Goal: Use online tool/utility: Utilize a website feature to perform a specific function

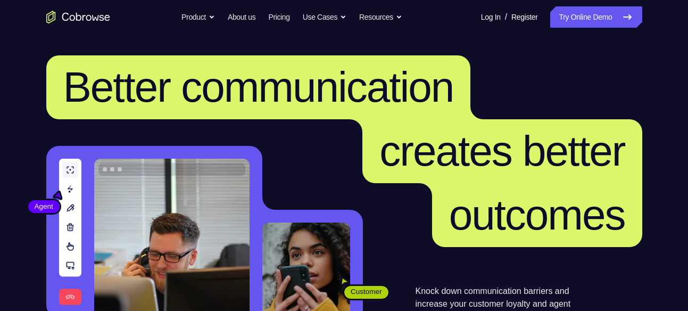
click at [577, 14] on link "Try Online Demo" at bounding box center [596, 16] width 92 height 21
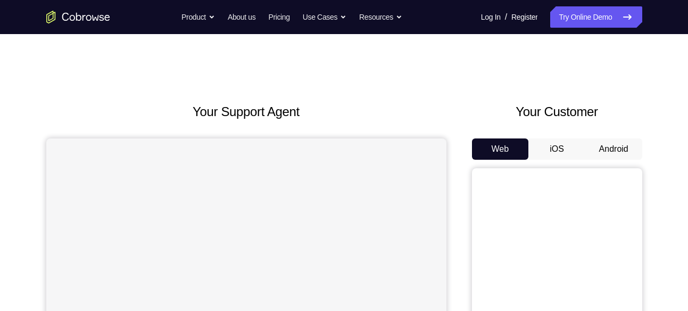
click at [608, 148] on button "Android" at bounding box center [613, 148] width 57 height 21
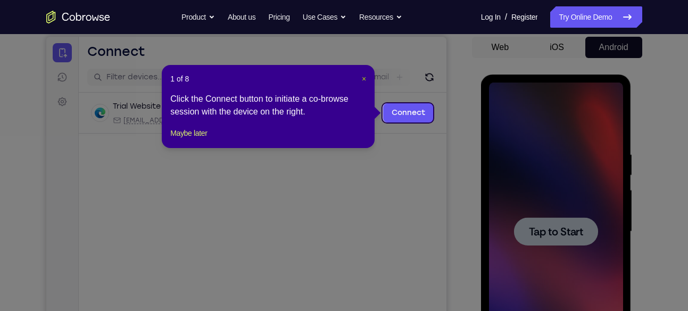
click at [362, 79] on span "×" at bounding box center [364, 78] width 4 height 9
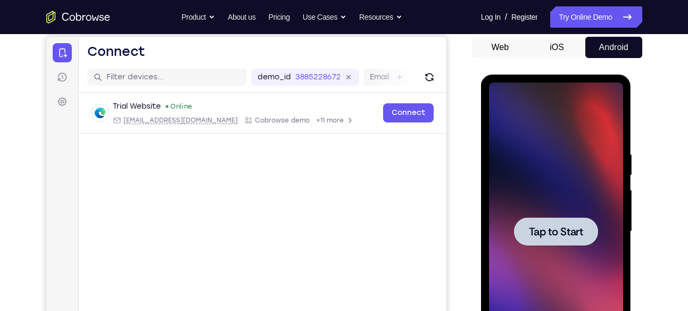
click at [527, 236] on div at bounding box center [556, 231] width 84 height 28
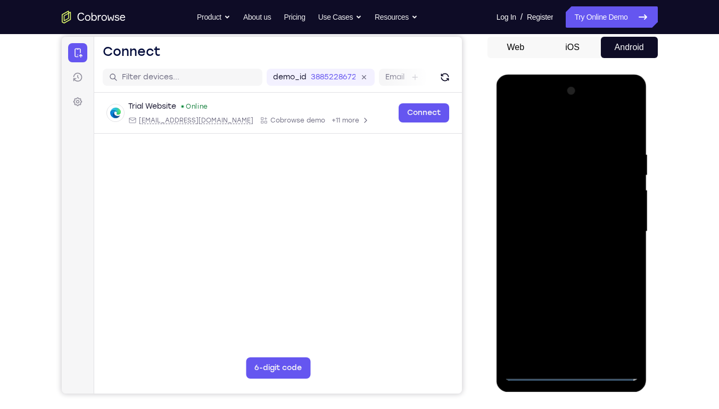
click at [593, 264] on div at bounding box center [571, 231] width 134 height 298
click at [614, 109] on div at bounding box center [571, 231] width 134 height 298
click at [521, 106] on div at bounding box center [571, 231] width 134 height 298
click at [613, 221] on div at bounding box center [571, 231] width 134 height 298
click at [558, 248] on div at bounding box center [571, 231] width 134 height 298
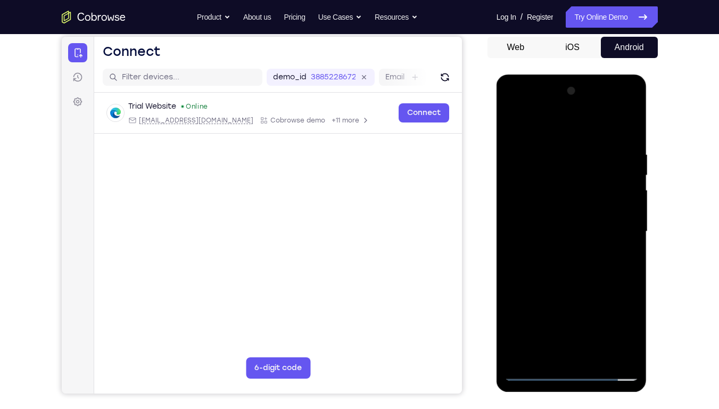
click at [569, 218] on div at bounding box center [571, 231] width 134 height 298
click at [574, 209] on div at bounding box center [571, 231] width 134 height 298
click at [570, 231] on div at bounding box center [571, 231] width 134 height 298
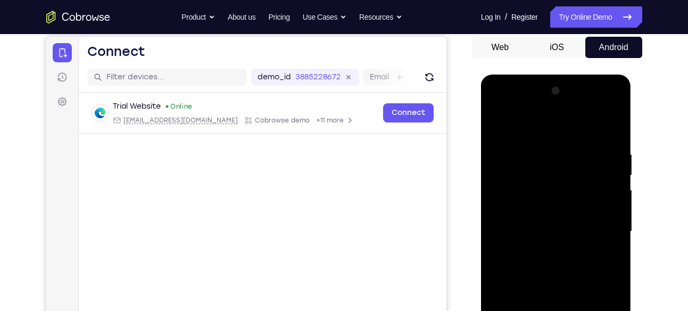
click at [608, 140] on div at bounding box center [556, 231] width 134 height 298
click at [614, 137] on div at bounding box center [556, 231] width 134 height 298
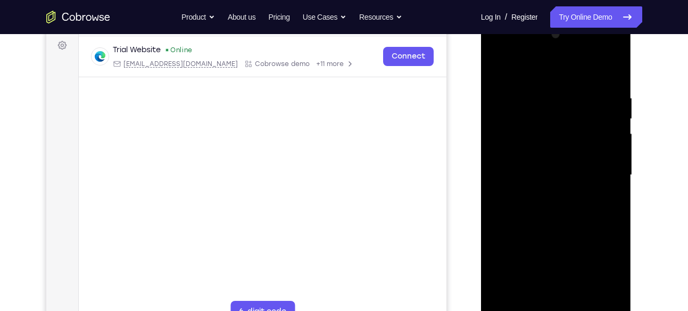
scroll to position [159, 0]
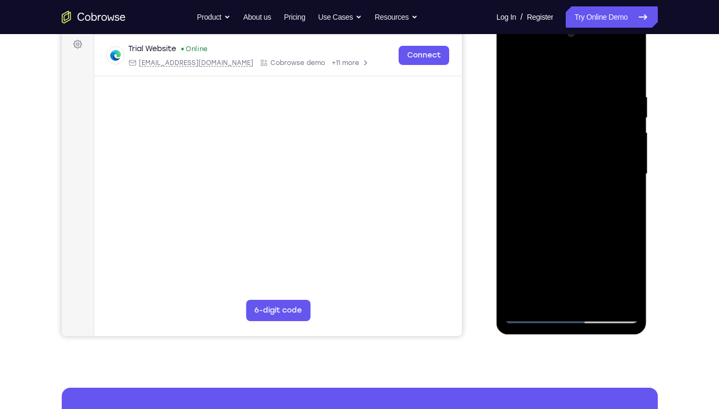
drag, startPoint x: 583, startPoint y: 202, endPoint x: 584, endPoint y: 228, distance: 26.6
click at [584, 228] on div at bounding box center [571, 174] width 134 height 298
drag, startPoint x: 566, startPoint y: 244, endPoint x: 569, endPoint y: 198, distance: 46.4
click at [569, 198] on div at bounding box center [571, 174] width 134 height 298
drag, startPoint x: 569, startPoint y: 198, endPoint x: 571, endPoint y: 165, distance: 32.5
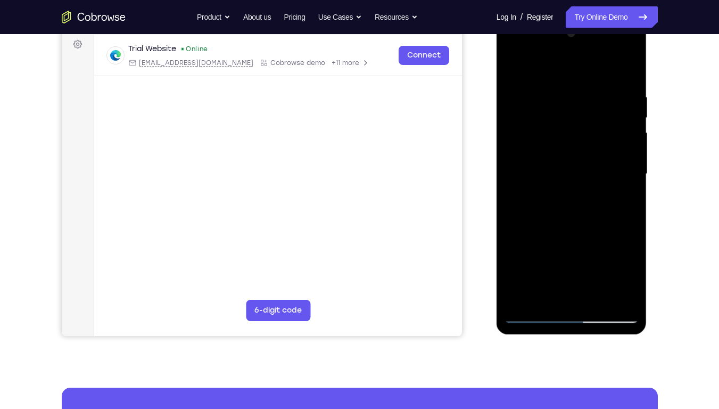
click at [571, 165] on div at bounding box center [571, 174] width 134 height 298
click at [513, 245] on div at bounding box center [571, 174] width 134 height 298
click at [616, 69] on div at bounding box center [571, 174] width 134 height 298
drag, startPoint x: 605, startPoint y: 88, endPoint x: 591, endPoint y: 168, distance: 80.6
click at [591, 168] on div at bounding box center [571, 174] width 134 height 298
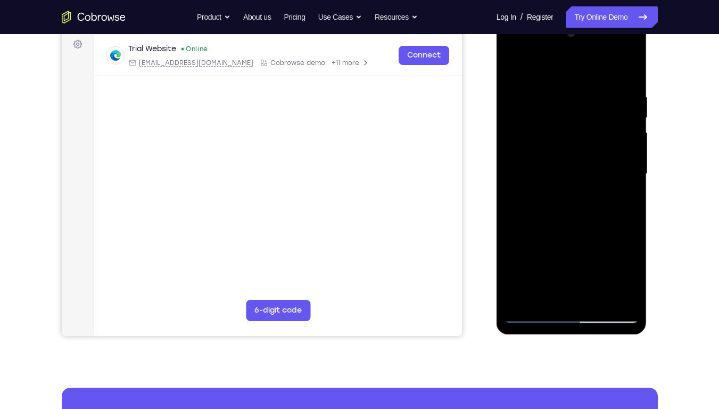
click at [561, 95] on div at bounding box center [571, 174] width 134 height 298
click at [635, 177] on div at bounding box center [571, 174] width 134 height 298
click at [625, 295] on div at bounding box center [571, 174] width 134 height 298
click at [633, 247] on div at bounding box center [571, 174] width 134 height 298
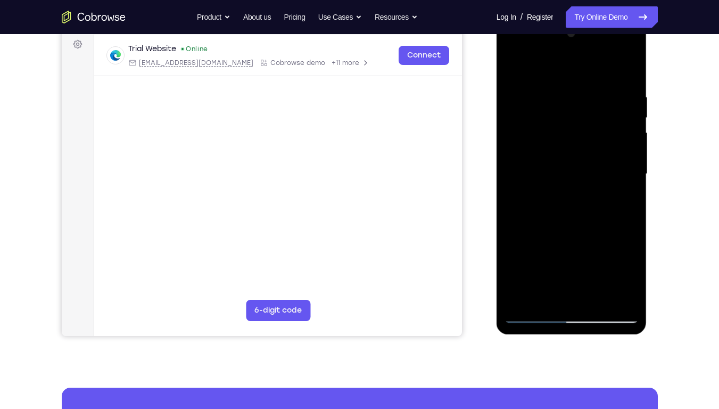
click at [601, 181] on div at bounding box center [571, 174] width 134 height 298
click at [625, 182] on div at bounding box center [571, 174] width 134 height 298
click at [627, 149] on div at bounding box center [571, 174] width 134 height 298
click at [609, 300] on div at bounding box center [571, 174] width 134 height 298
click at [625, 185] on div at bounding box center [571, 174] width 134 height 298
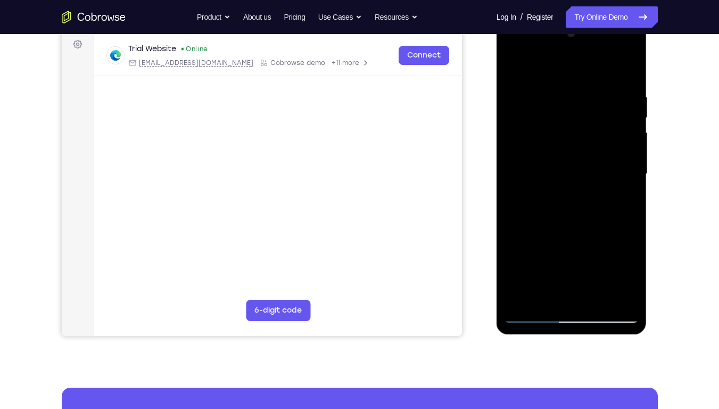
click at [612, 293] on div at bounding box center [571, 174] width 134 height 298
click at [626, 227] on div at bounding box center [571, 174] width 134 height 298
drag, startPoint x: 626, startPoint y: 227, endPoint x: 510, endPoint y: 264, distance: 122.0
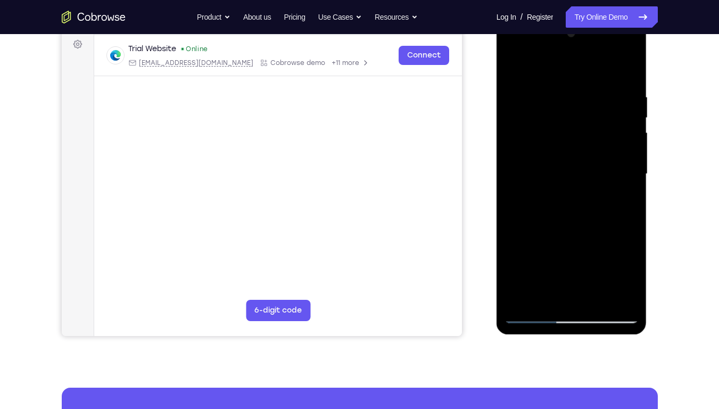
click at [510, 264] on div at bounding box center [571, 174] width 134 height 298
drag, startPoint x: 609, startPoint y: 118, endPoint x: 542, endPoint y: 146, distance: 73.2
click at [542, 146] on div at bounding box center [571, 174] width 134 height 298
click at [620, 134] on div at bounding box center [571, 174] width 134 height 298
click at [621, 149] on div at bounding box center [571, 174] width 134 height 298
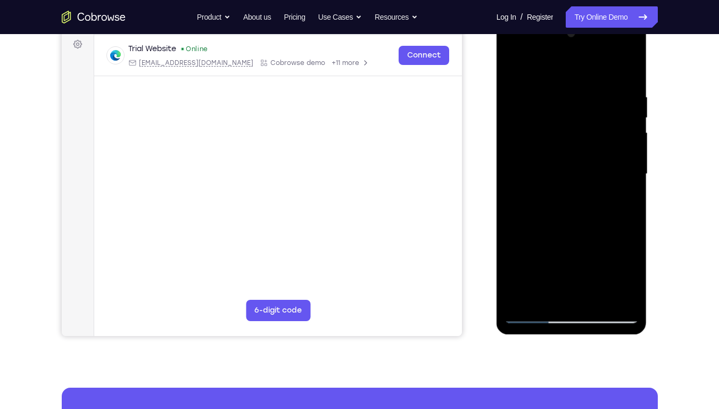
click at [627, 184] on div at bounding box center [571, 174] width 134 height 298
click at [627, 188] on div at bounding box center [571, 174] width 134 height 298
click at [510, 187] on div at bounding box center [571, 174] width 134 height 298
click at [636, 188] on div at bounding box center [571, 174] width 134 height 298
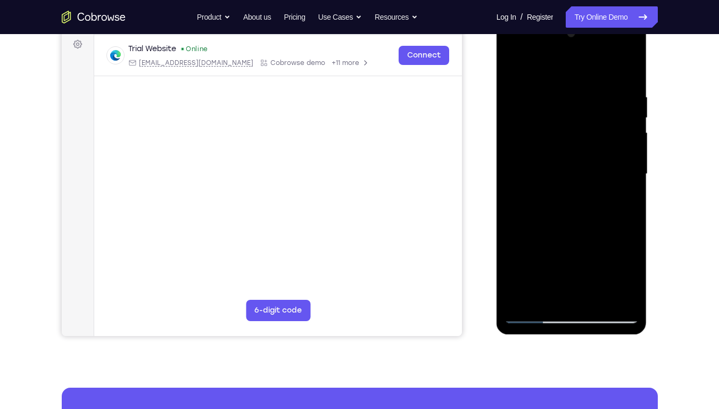
click at [636, 188] on div at bounding box center [571, 174] width 134 height 298
click at [628, 189] on div at bounding box center [571, 174] width 134 height 298
click at [626, 79] on div at bounding box center [571, 174] width 134 height 298
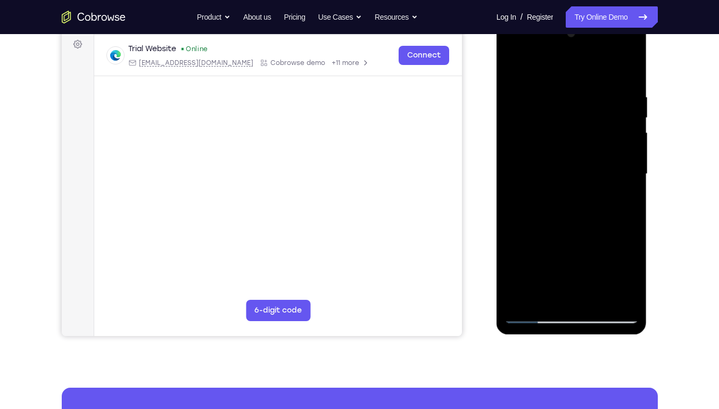
click at [600, 294] on div at bounding box center [571, 174] width 134 height 298
click at [568, 227] on div at bounding box center [571, 174] width 134 height 298
drag, startPoint x: 583, startPoint y: 238, endPoint x: 593, endPoint y: 165, distance: 73.1
click at [593, 165] on div at bounding box center [571, 174] width 134 height 298
click at [558, 231] on div at bounding box center [571, 174] width 134 height 298
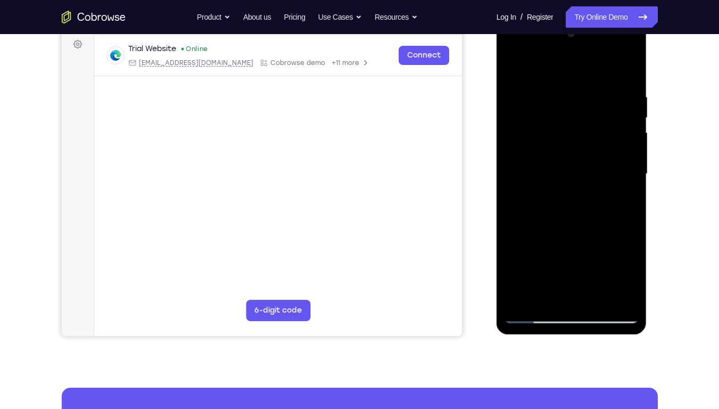
click at [564, 293] on div at bounding box center [571, 174] width 134 height 298
click at [620, 204] on div at bounding box center [571, 174] width 134 height 298
click at [619, 201] on div at bounding box center [571, 174] width 134 height 298
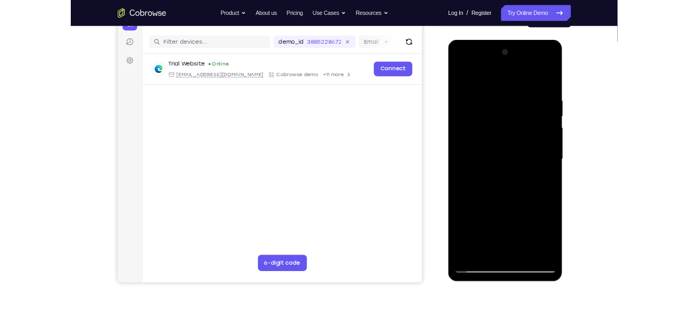
scroll to position [123, 0]
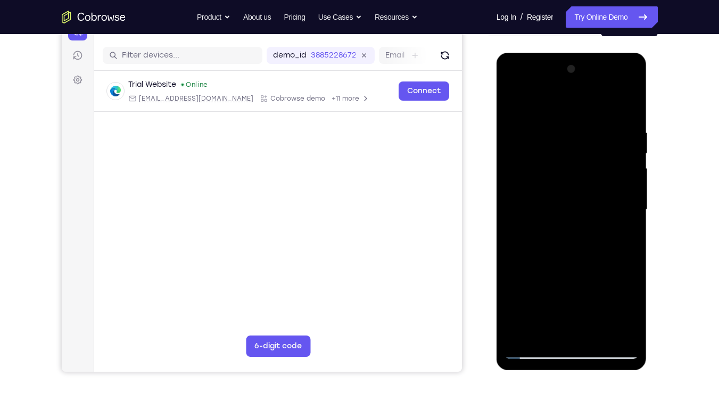
click at [511, 110] on div at bounding box center [571, 210] width 134 height 298
drag, startPoint x: 544, startPoint y: 272, endPoint x: 530, endPoint y: 340, distance: 68.9
click at [530, 310] on div at bounding box center [571, 210] width 134 height 298
click at [514, 104] on div at bounding box center [571, 210] width 134 height 298
click at [627, 103] on div at bounding box center [571, 210] width 134 height 298
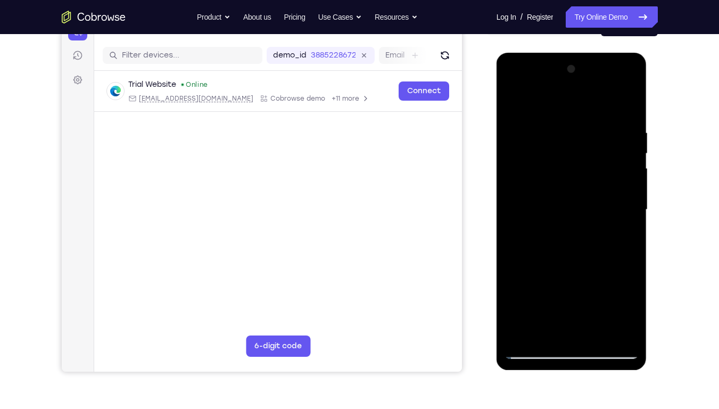
click at [560, 124] on div at bounding box center [571, 210] width 134 height 298
click at [613, 251] on div at bounding box center [571, 210] width 134 height 298
click at [590, 248] on div at bounding box center [571, 210] width 134 height 298
click at [557, 248] on div at bounding box center [571, 210] width 134 height 298
click at [523, 128] on div at bounding box center [571, 210] width 134 height 298
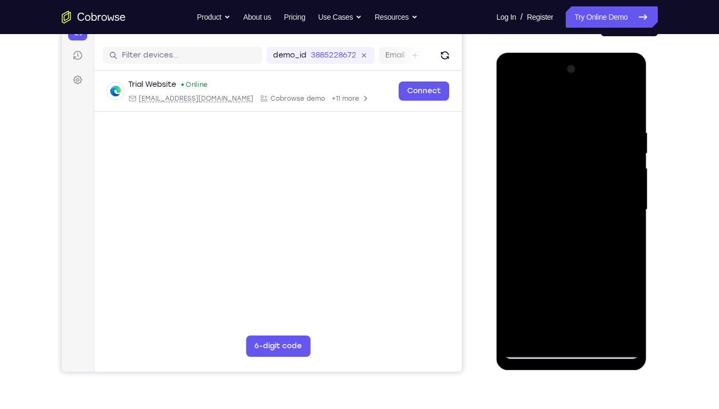
click at [611, 310] on div at bounding box center [571, 210] width 134 height 298
